Goal: Task Accomplishment & Management: Manage account settings

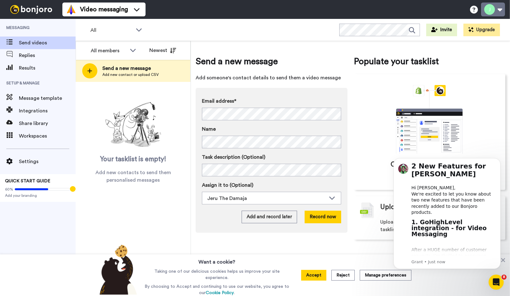
click at [500, 9] on button at bounding box center [493, 10] width 24 height 14
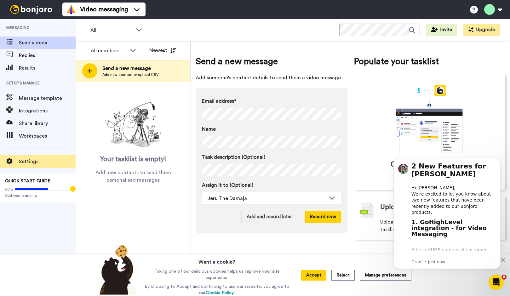
click at [24, 163] on span "Settings" at bounding box center [47, 162] width 57 height 8
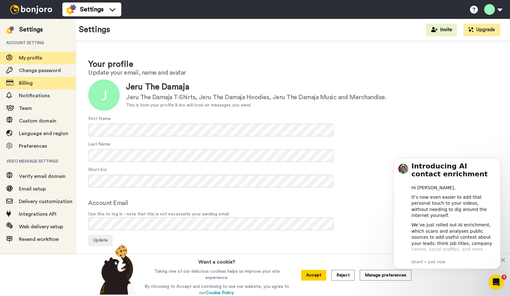
click at [29, 85] on span "Billing" at bounding box center [26, 83] width 14 height 5
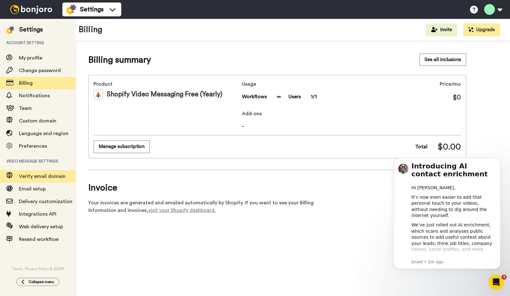
click at [40, 180] on span "Verify email domain" at bounding box center [47, 177] width 57 height 8
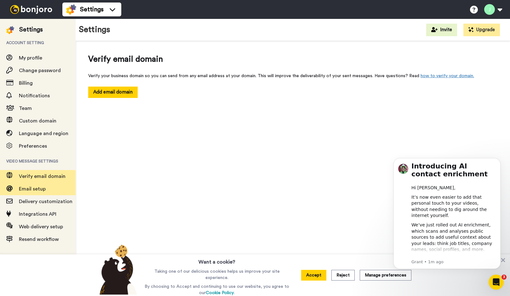
click at [36, 187] on span "Email setup" at bounding box center [32, 189] width 27 height 5
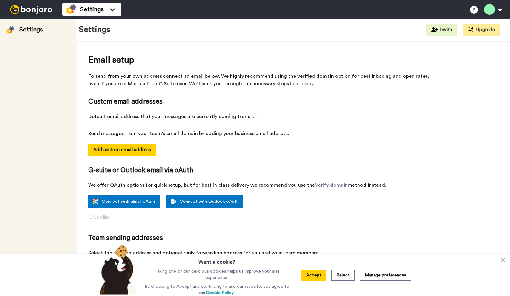
select select "156081"
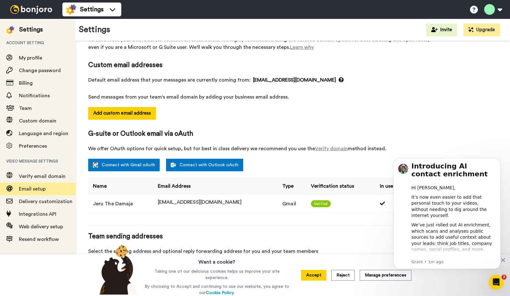
scroll to position [55, 0]
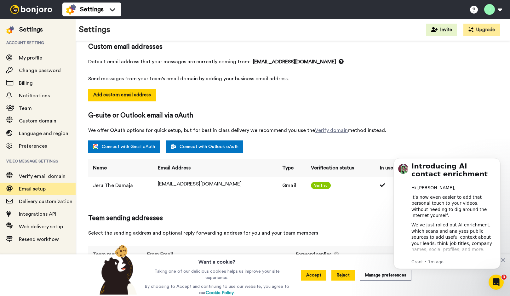
click at [333, 276] on button "Reject" at bounding box center [343, 275] width 23 height 11
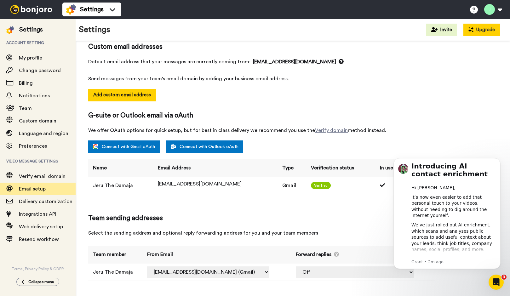
click at [472, 32] on button "Upgrade" at bounding box center [482, 30] width 37 height 13
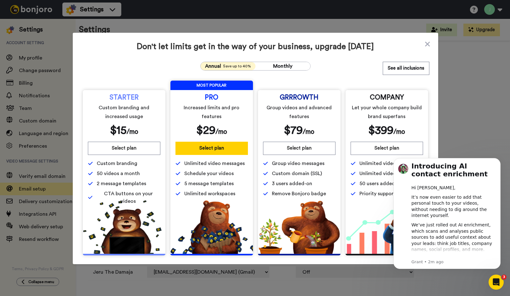
click at [58, 120] on div "Don't let limits get in the way of your business, upgrade today Annual Save up …" at bounding box center [255, 148] width 510 height 296
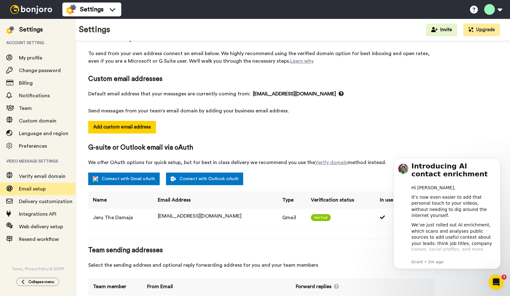
scroll to position [0, 0]
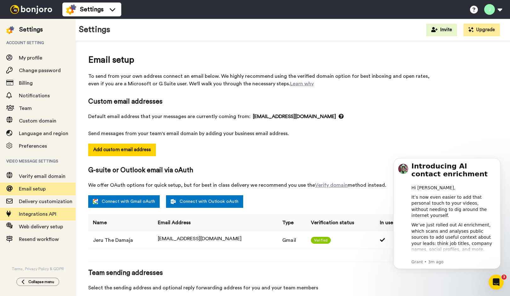
click at [48, 215] on span "Integrations API" at bounding box center [38, 214] width 38 height 5
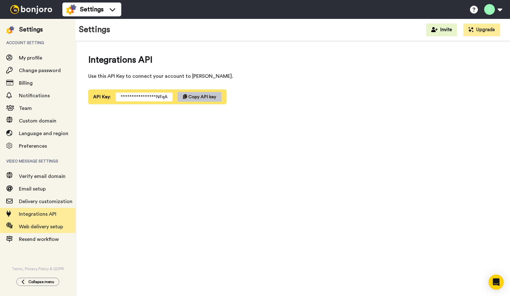
click at [45, 224] on span "Web delivery setup" at bounding box center [41, 226] width 44 height 5
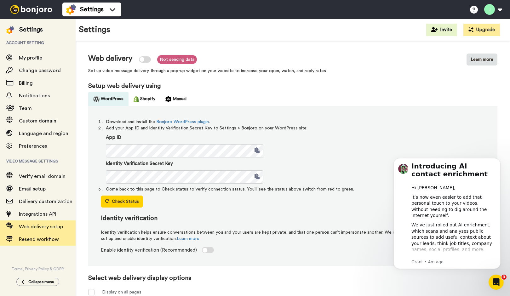
click at [40, 243] on span "Resend workflow" at bounding box center [47, 240] width 57 height 8
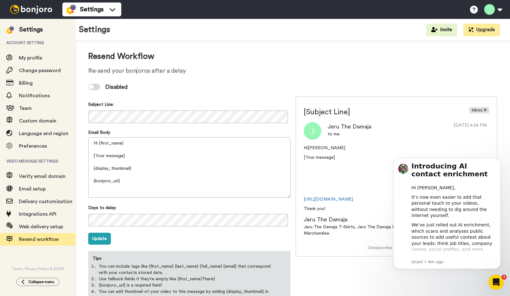
scroll to position [21, 0]
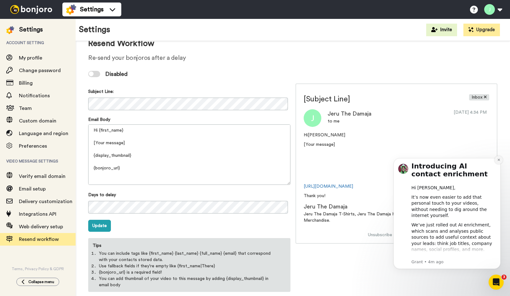
click at [500, 161] on icon "Dismiss notification" at bounding box center [499, 160] width 2 height 2
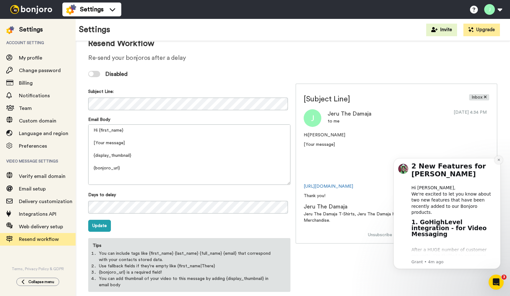
click at [499, 161] on icon "Dismiss notification" at bounding box center [498, 159] width 3 height 3
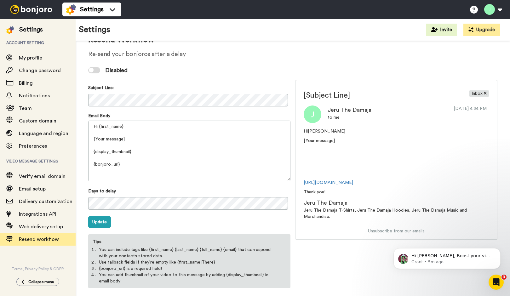
scroll to position [30, 0]
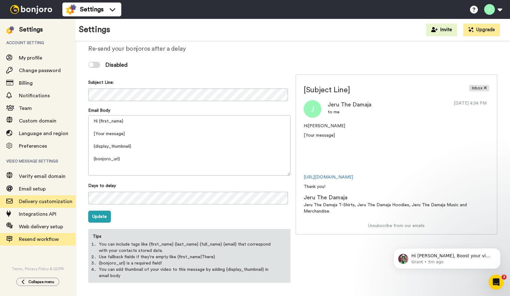
click at [59, 204] on span "Delivery customization" at bounding box center [46, 201] width 54 height 5
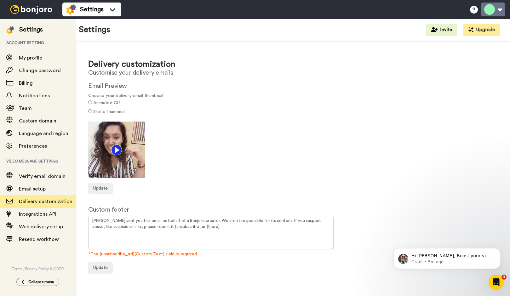
click at [501, 10] on button at bounding box center [493, 10] width 24 height 14
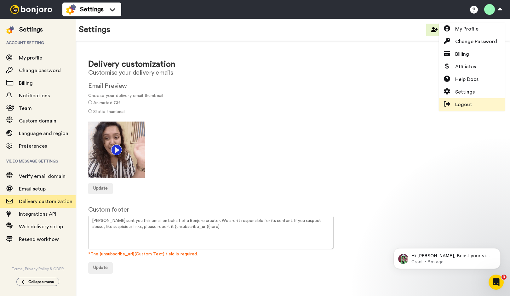
click at [461, 102] on span "Logout" at bounding box center [463, 105] width 17 height 8
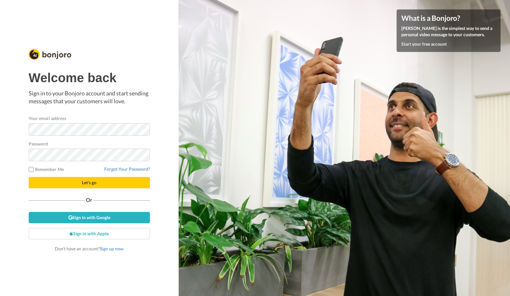
click at [95, 180] on span "Let's go" at bounding box center [89, 182] width 14 height 5
